Goal: Transaction & Acquisition: Purchase product/service

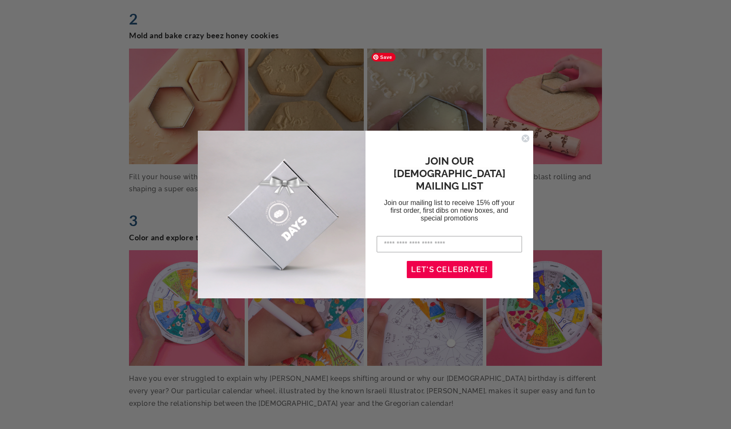
scroll to position [1403, 0]
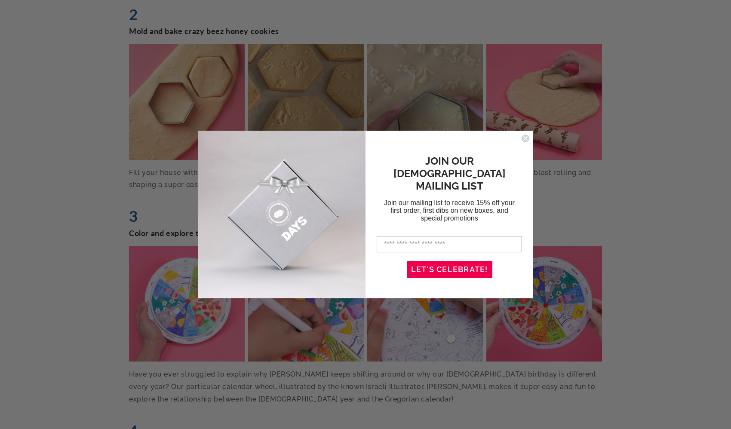
click at [526, 138] on icon "Close dialog" at bounding box center [525, 138] width 3 height 3
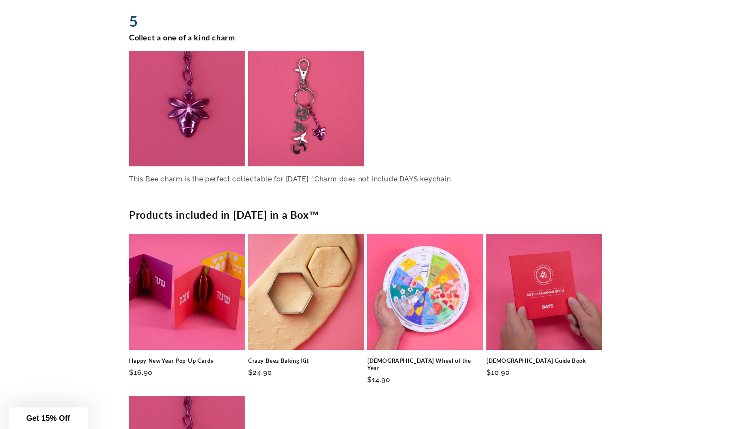
scroll to position [2035, 0]
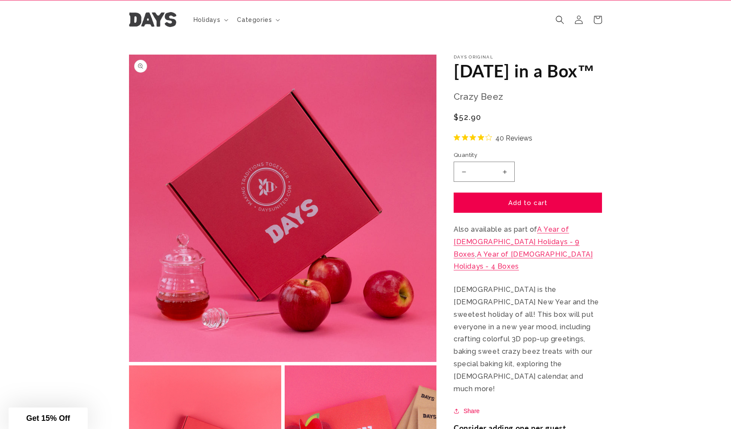
scroll to position [26, 0]
